Goal: Task Accomplishment & Management: Complete application form

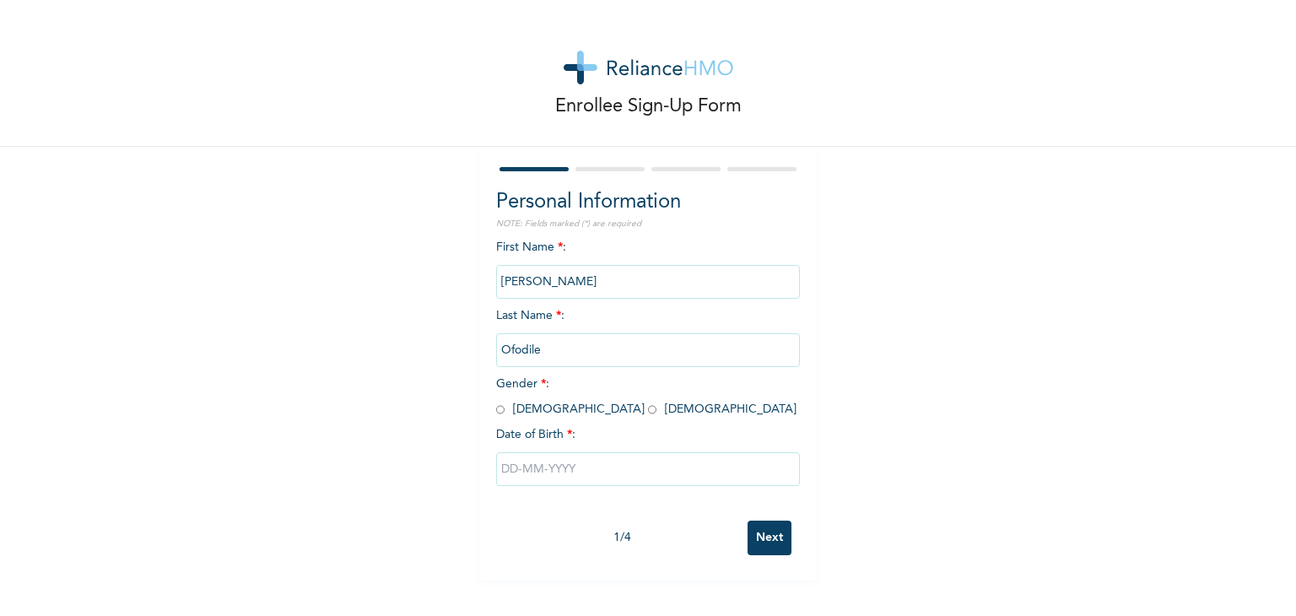
click at [504, 473] on input "text" at bounding box center [648, 469] width 304 height 34
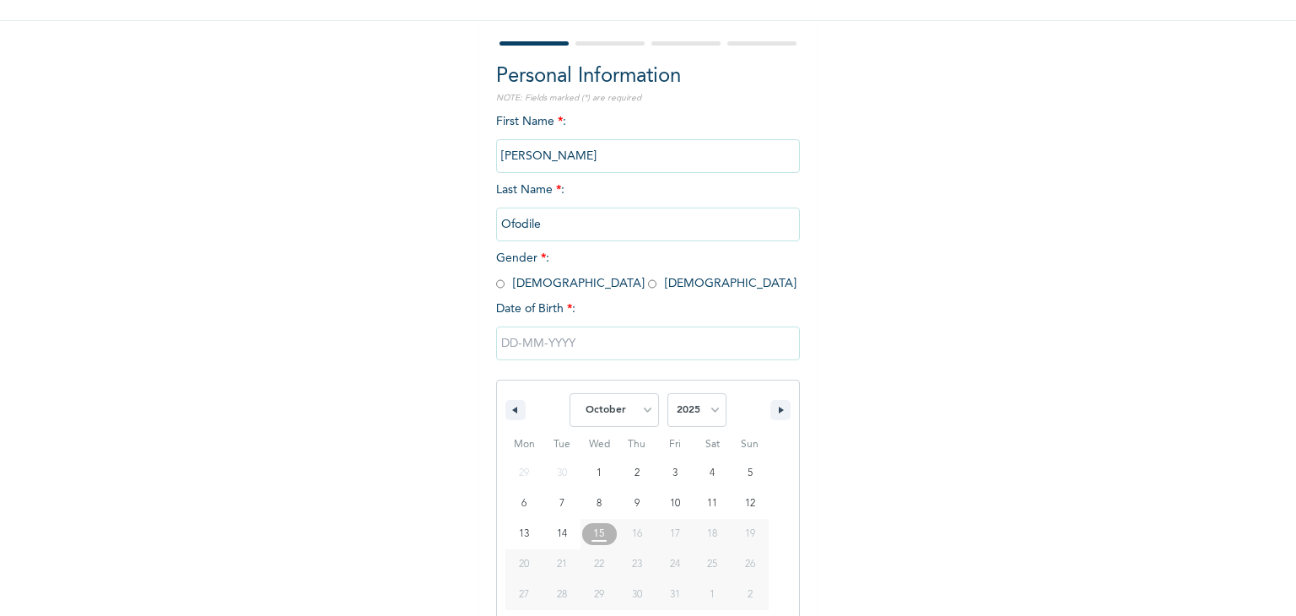
scroll to position [151, 0]
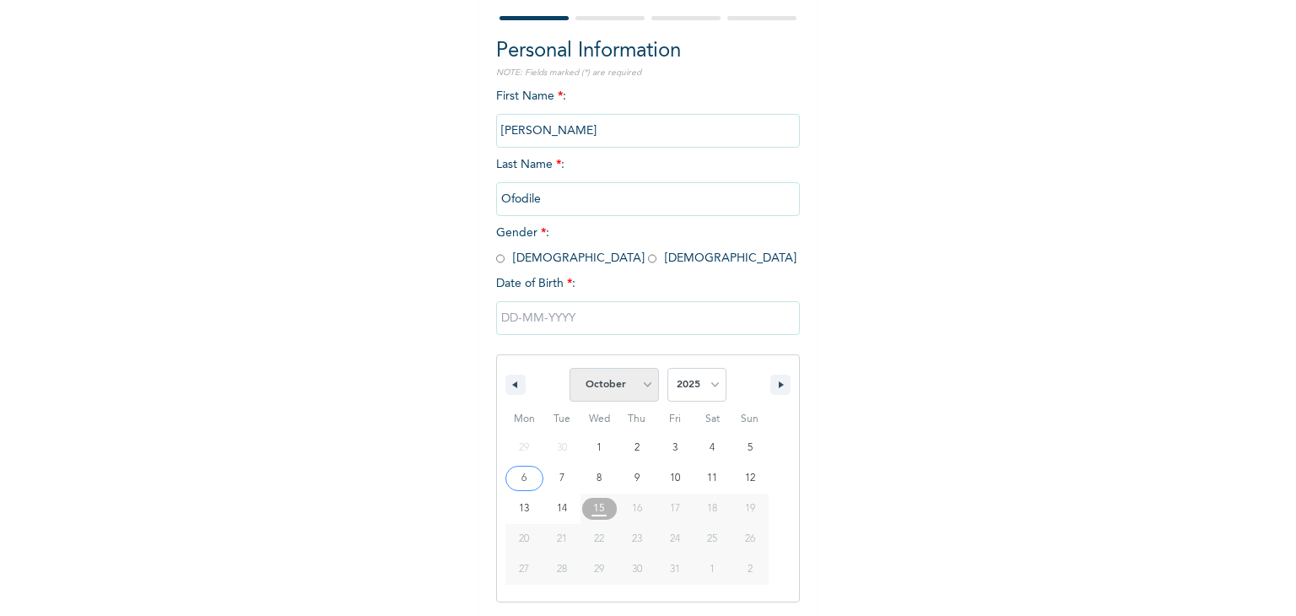
click at [635, 386] on select "January February March April May June July August September October November De…" at bounding box center [614, 385] width 89 height 34
select select "5"
click at [570, 368] on select "January February March April May June July August September October November De…" at bounding box center [614, 385] width 89 height 34
click at [706, 387] on select "2025 2024 2023 2022 2021 2020 2019 2018 2017 2016 2015 2014 2013 2012 2011 2010…" at bounding box center [697, 385] width 59 height 34
select select "1983"
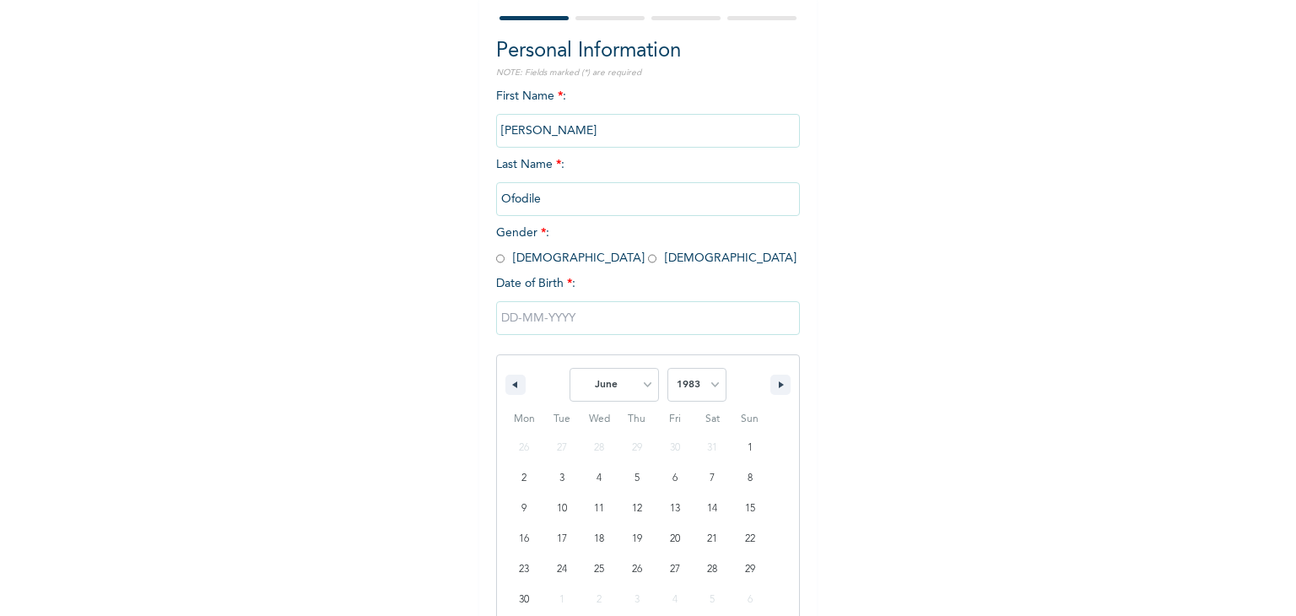
click at [668, 368] on select "2025 2024 2023 2022 2021 2020 2019 2018 2017 2016 2015 2014 2013 2012 2011 2010…" at bounding box center [697, 385] width 59 height 34
type input "[DATE]"
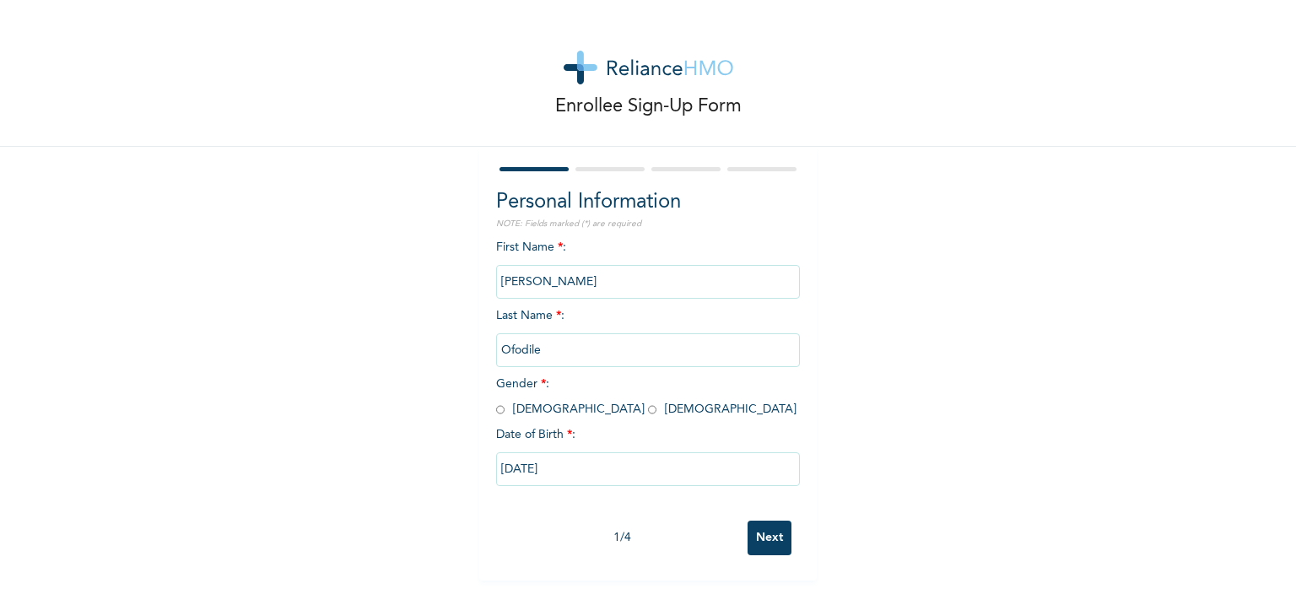
scroll to position [0, 0]
click at [496, 411] on input "radio" at bounding box center [500, 410] width 8 height 16
radio input "true"
click at [760, 537] on input "Next" at bounding box center [770, 538] width 44 height 35
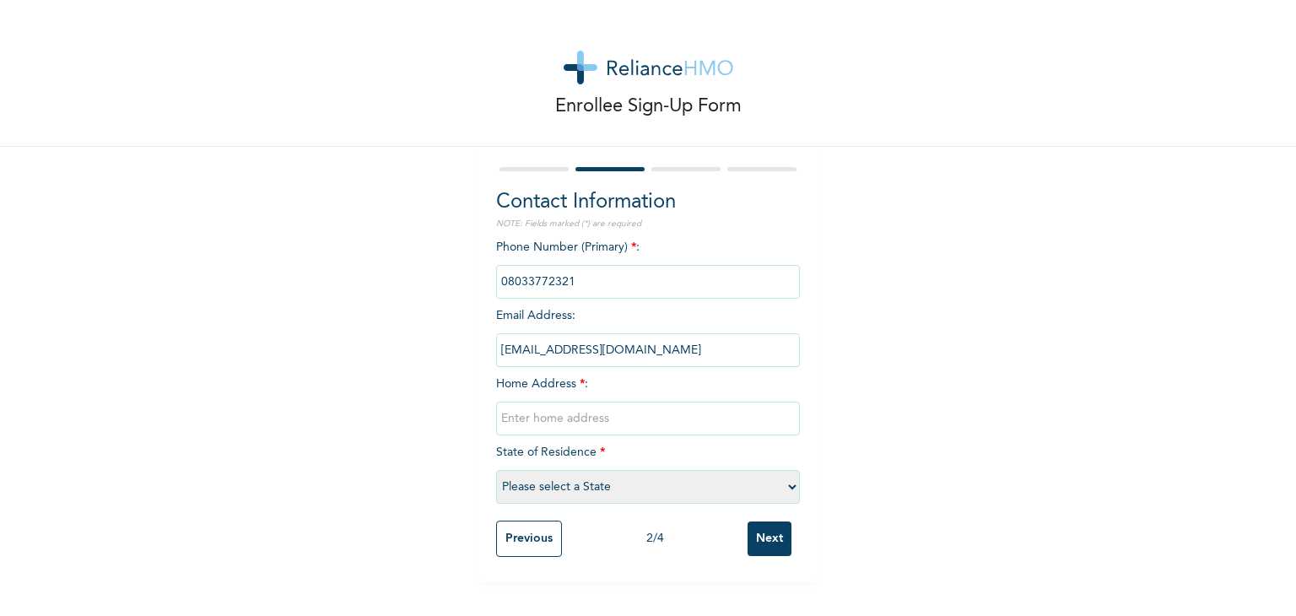
click at [501, 425] on input "text" at bounding box center [648, 419] width 304 height 34
type input "[STREET_ADDRESS][DATE]"
click at [760, 488] on select "Please select a State [PERSON_NAME] (FCT) [PERSON_NAME] Ibom [GEOGRAPHIC_DATA] …" at bounding box center [648, 487] width 304 height 34
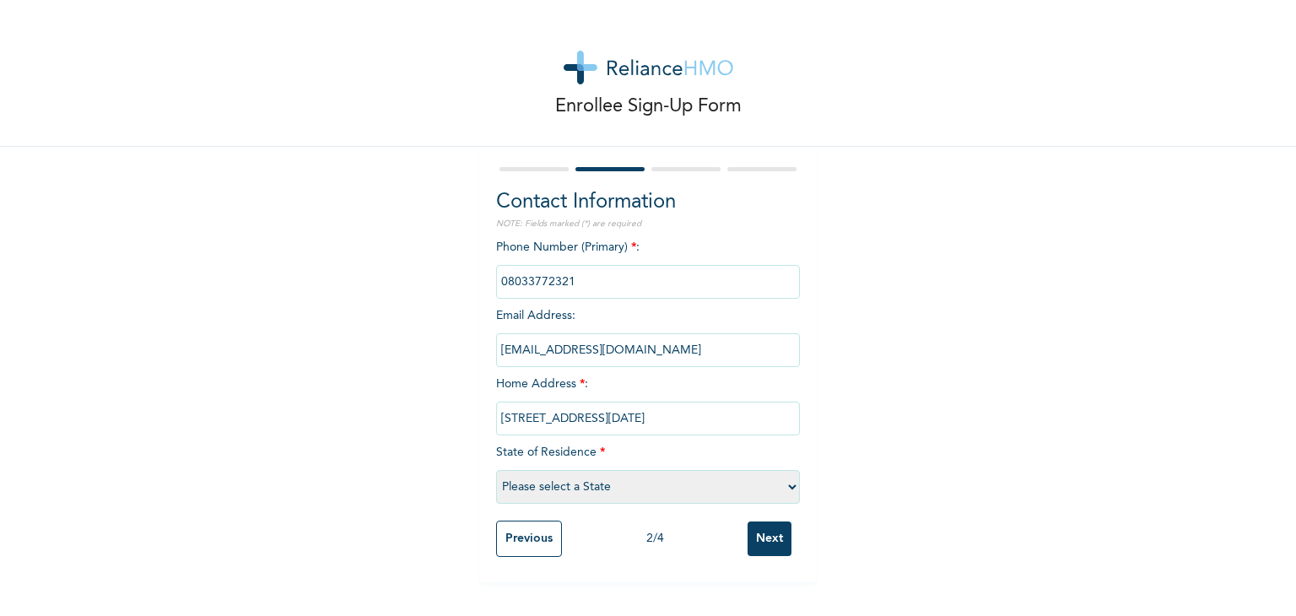
select select "25"
click at [496, 470] on select "Please select a State [PERSON_NAME] (FCT) [PERSON_NAME] Ibom [GEOGRAPHIC_DATA] …" at bounding box center [648, 487] width 304 height 34
click at [762, 538] on input "Next" at bounding box center [770, 539] width 44 height 35
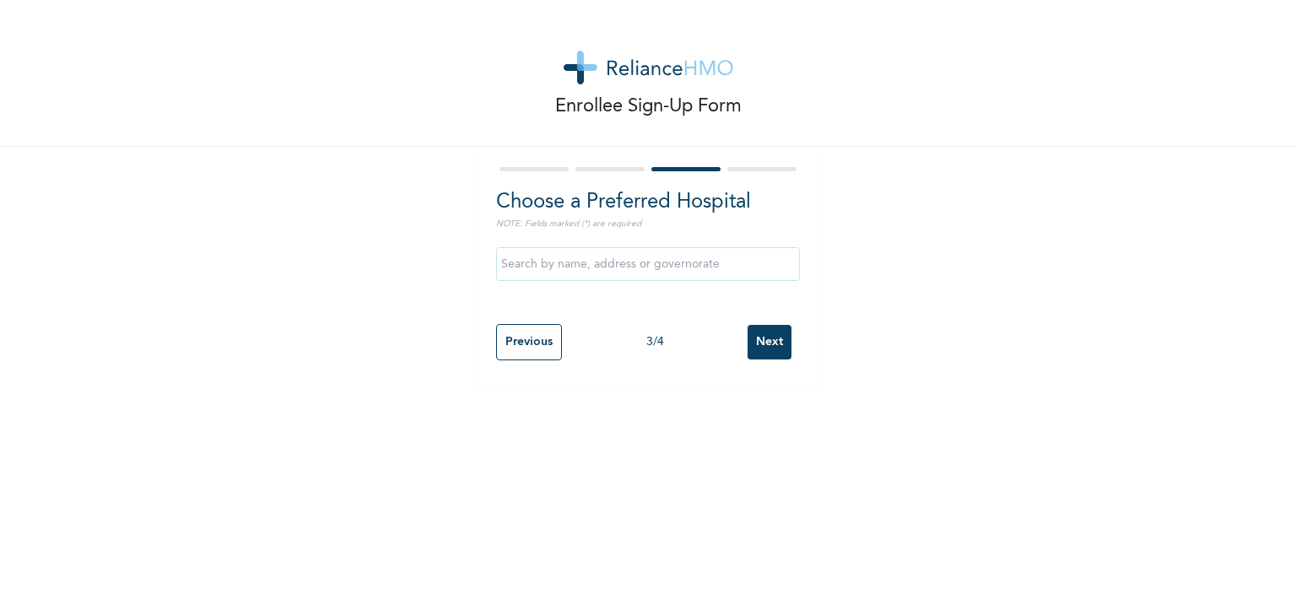
click at [588, 269] on input "text" at bounding box center [648, 264] width 304 height 34
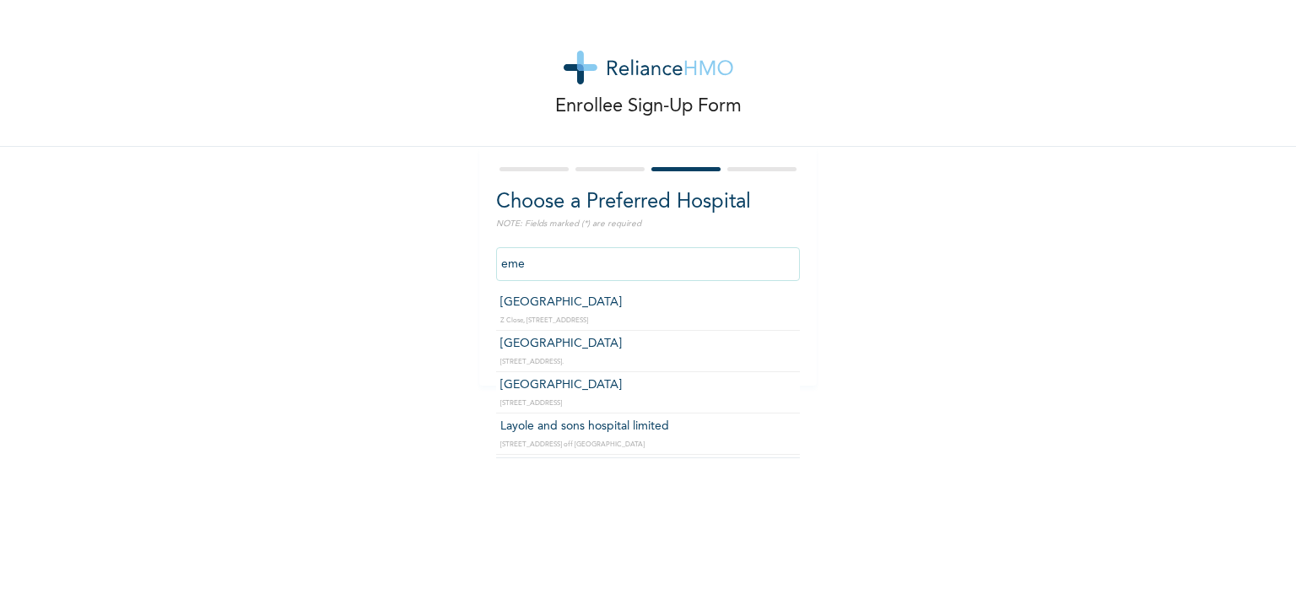
type input "[GEOGRAPHIC_DATA]"
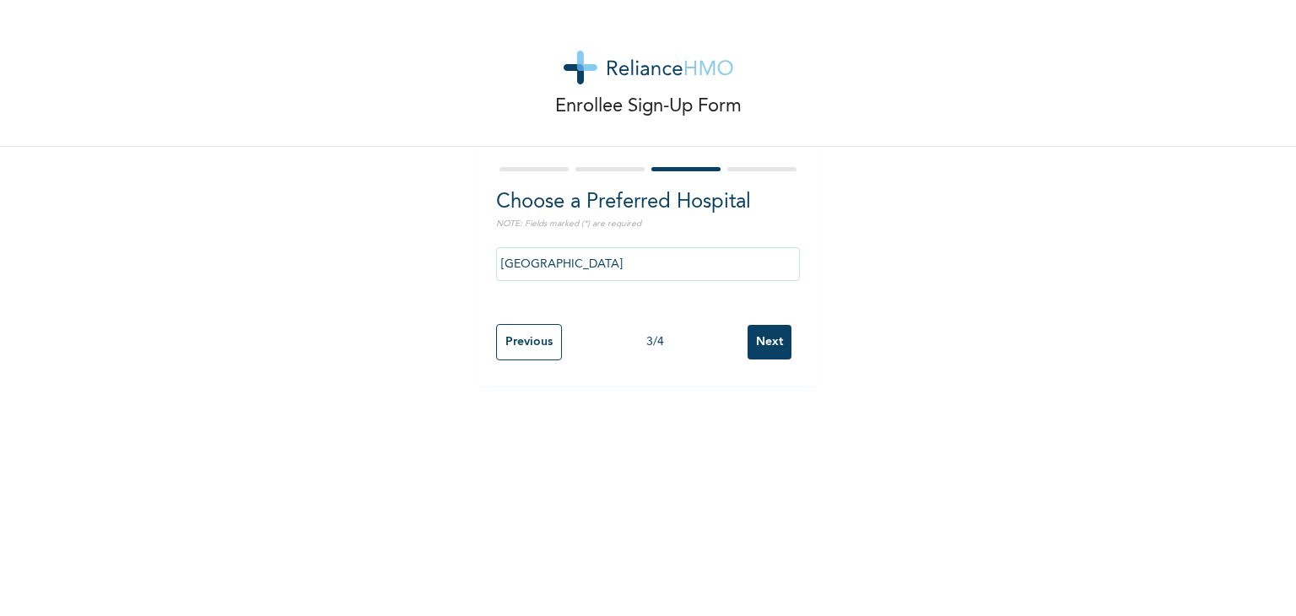
click at [760, 343] on input "Next" at bounding box center [770, 342] width 44 height 35
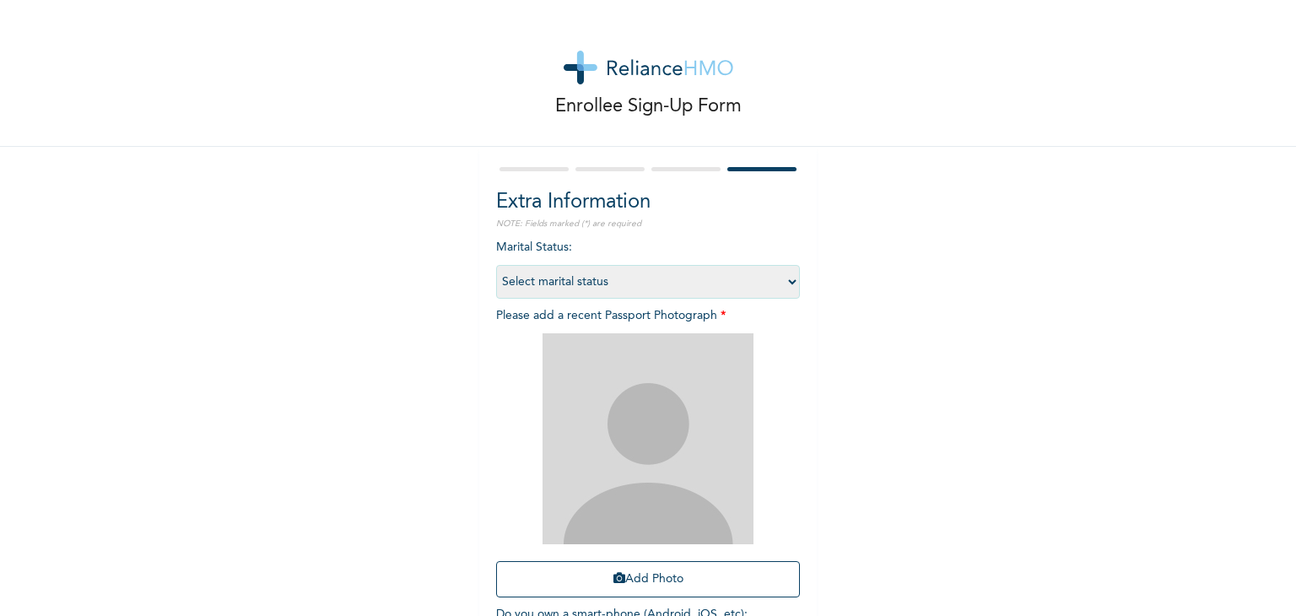
click at [640, 284] on select "Select marital status [DEMOGRAPHIC_DATA] Married [DEMOGRAPHIC_DATA] Widow/[DEMO…" at bounding box center [648, 282] width 304 height 34
select select "2"
click at [496, 265] on select "Select marital status [DEMOGRAPHIC_DATA] Married [DEMOGRAPHIC_DATA] Widow/[DEMO…" at bounding box center [648, 282] width 304 height 34
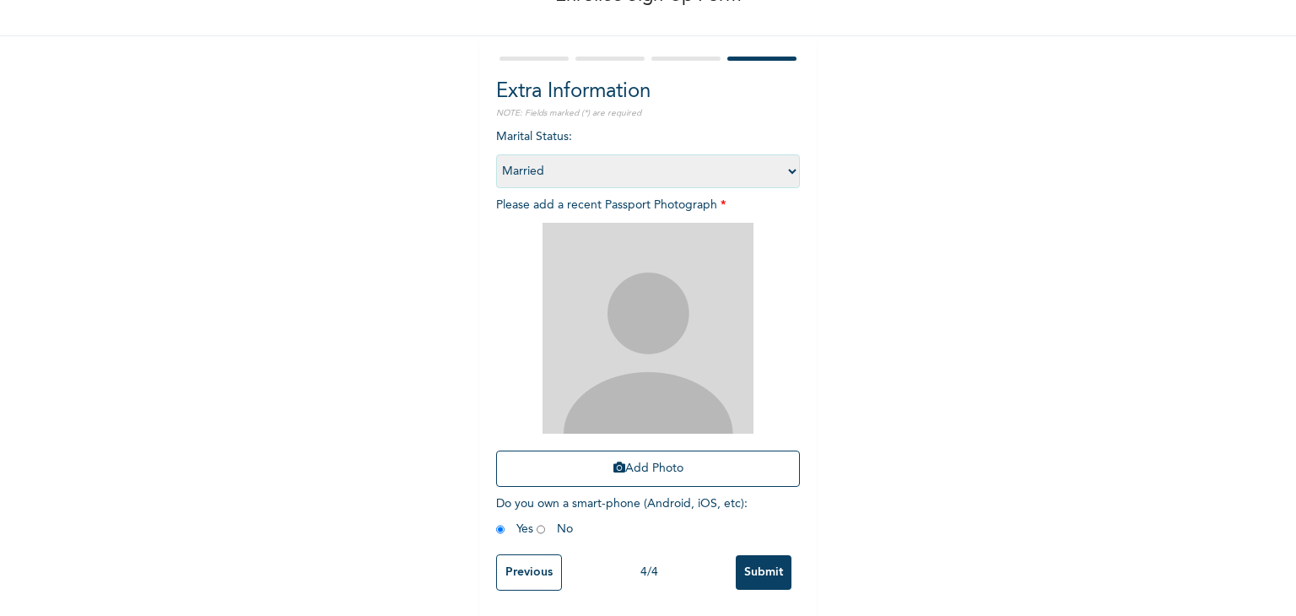
scroll to position [122, 0]
click at [1031, 338] on div "Enrollee Sign-Up Form Extra Information NOTE: Fields marked (*) are required Ma…" at bounding box center [648, 252] width 1296 height 727
click at [637, 315] on img at bounding box center [648, 328] width 211 height 211
click at [635, 457] on button "Add Photo" at bounding box center [648, 469] width 304 height 36
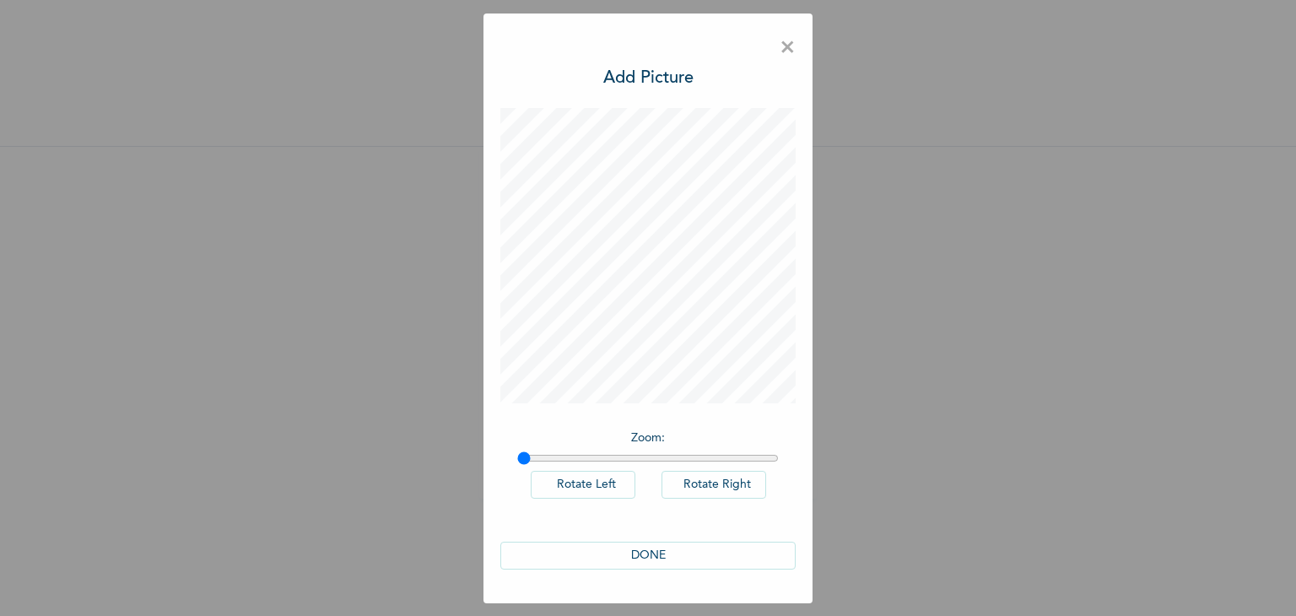
click at [640, 557] on button "DONE" at bounding box center [647, 556] width 295 height 28
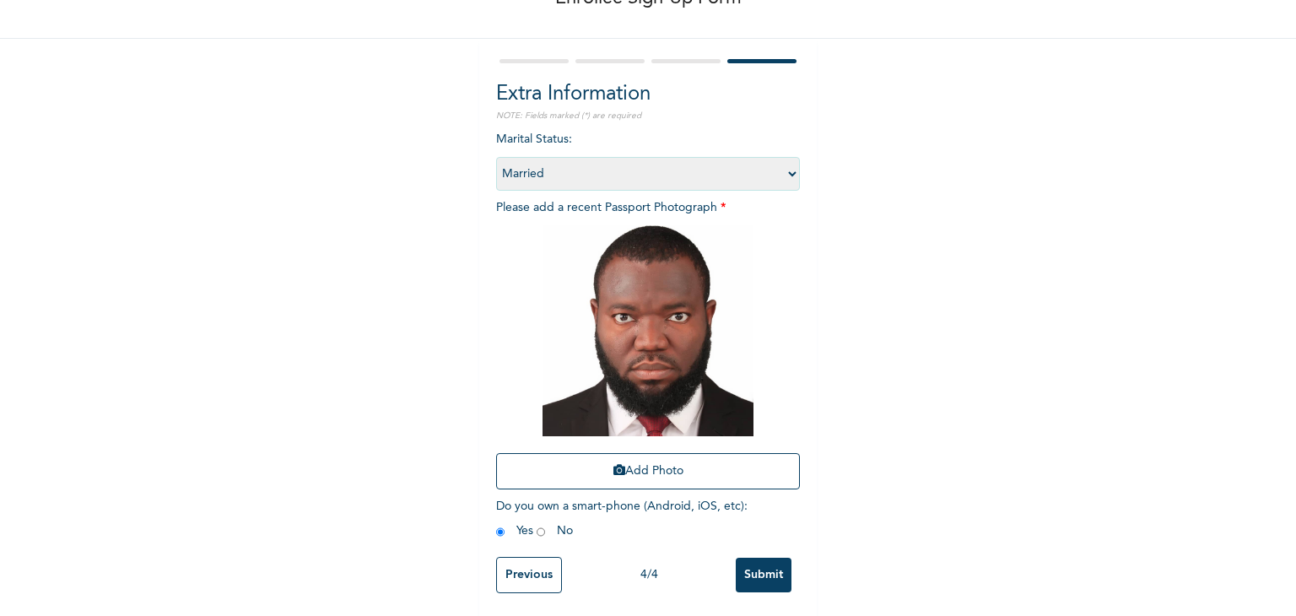
scroll to position [122, 0]
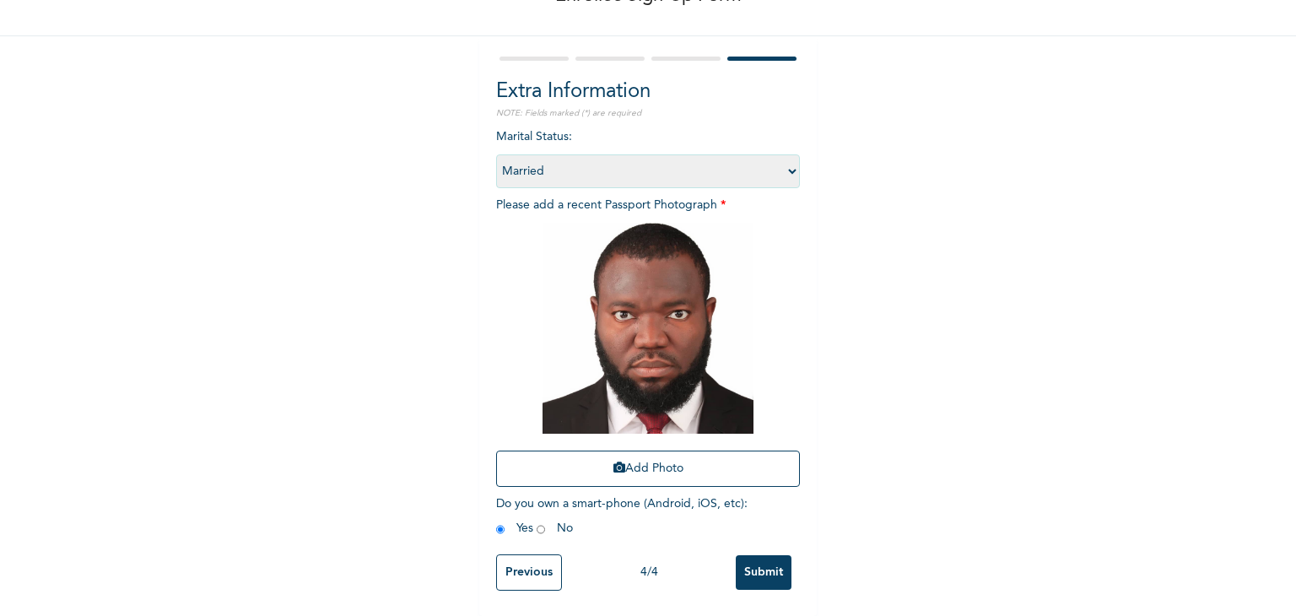
click at [751, 561] on input "Submit" at bounding box center [764, 572] width 56 height 35
